Goal: Task Accomplishment & Management: Manage account settings

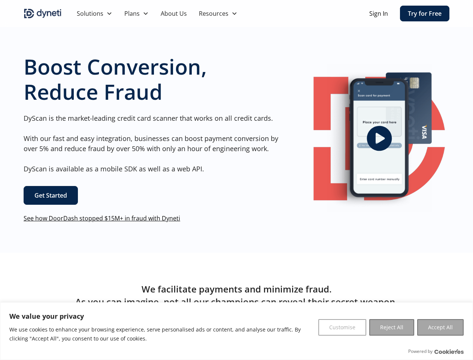
click at [236, 180] on div "Boost Conversion, Reduce Fraud DyScan is the market-leading credit card scanner…" at bounding box center [152, 138] width 256 height 169
click at [343, 327] on button "Customise" at bounding box center [343, 327] width 48 height 16
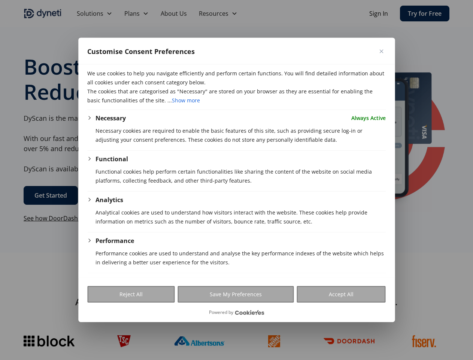
click at [392, 327] on div at bounding box center [236, 180] width 473 height 360
click at [441, 327] on div at bounding box center [236, 180] width 473 height 360
click at [260, 13] on div at bounding box center [236, 180] width 473 height 360
click at [94, 13] on div at bounding box center [236, 180] width 473 height 360
click at [136, 13] on div at bounding box center [236, 180] width 473 height 360
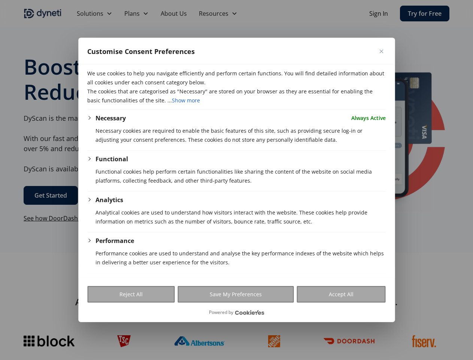
click at [218, 13] on div at bounding box center [236, 180] width 473 height 360
click at [379, 138] on p "Necessary cookies are required to enable the basic features of this site, such …" at bounding box center [241, 135] width 290 height 18
